Goal: Information Seeking & Learning: Learn about a topic

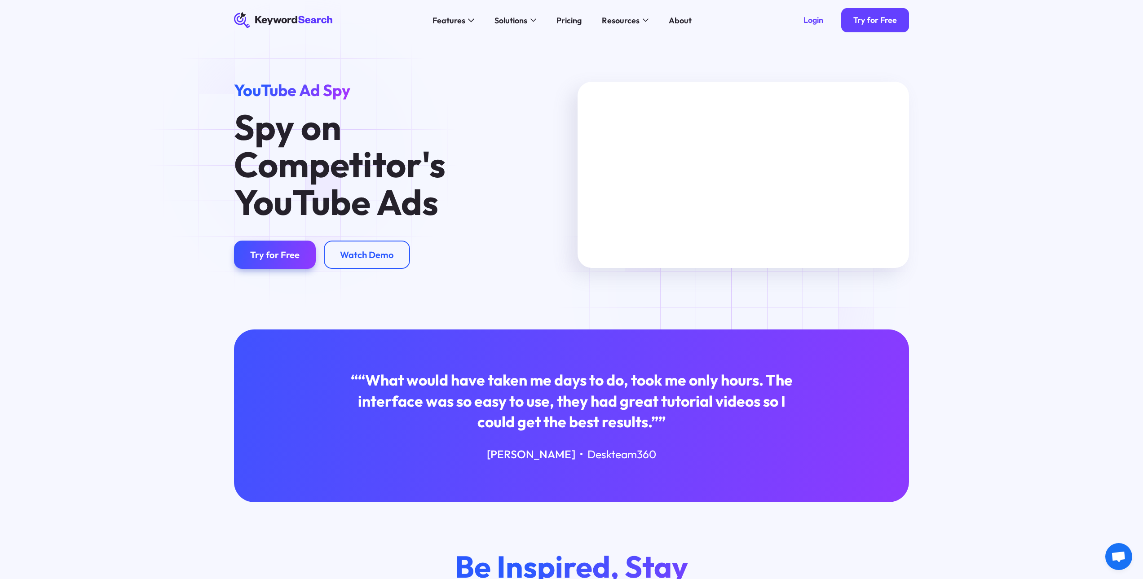
drag, startPoint x: 304, startPoint y: 156, endPoint x: 296, endPoint y: 150, distance: 9.6
click at [304, 155] on h1 "Spy on Competitor's YouTube Ads" at bounding box center [379, 164] width 291 height 112
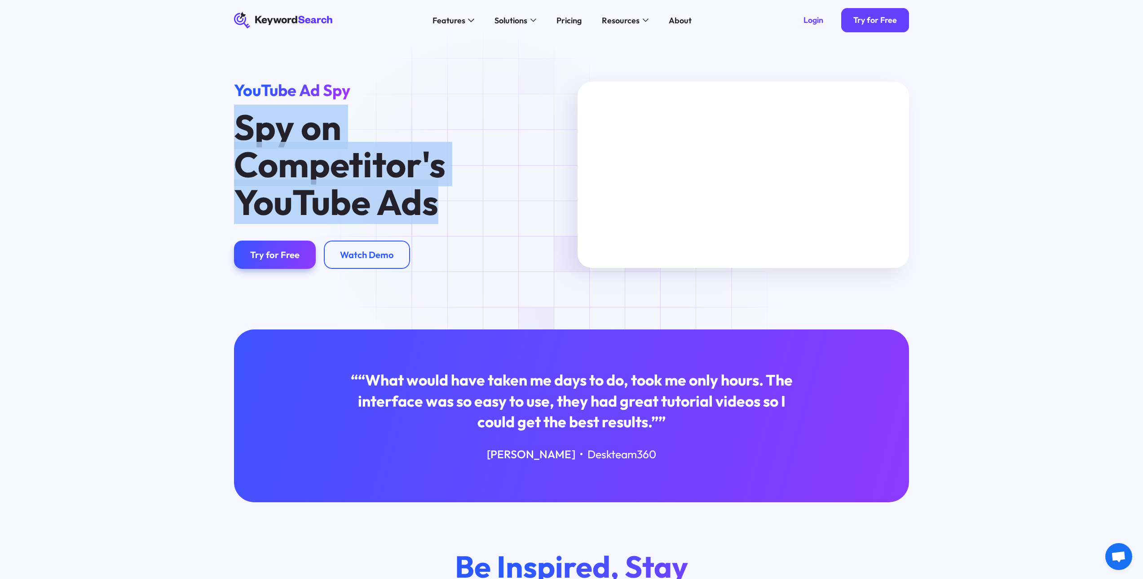
drag, startPoint x: 239, startPoint y: 127, endPoint x: 502, endPoint y: 212, distance: 276.2
click at [501, 212] on h1 "Spy on Competitor's YouTube Ads" at bounding box center [379, 164] width 291 height 112
click at [513, 207] on img at bounding box center [514, 206] width 12 height 12
type textarea "Spy on Competitor's YouTube Ads"
copy h1 "Spy on Competitor's YouTube Ads"
